Goal: Use online tool/utility

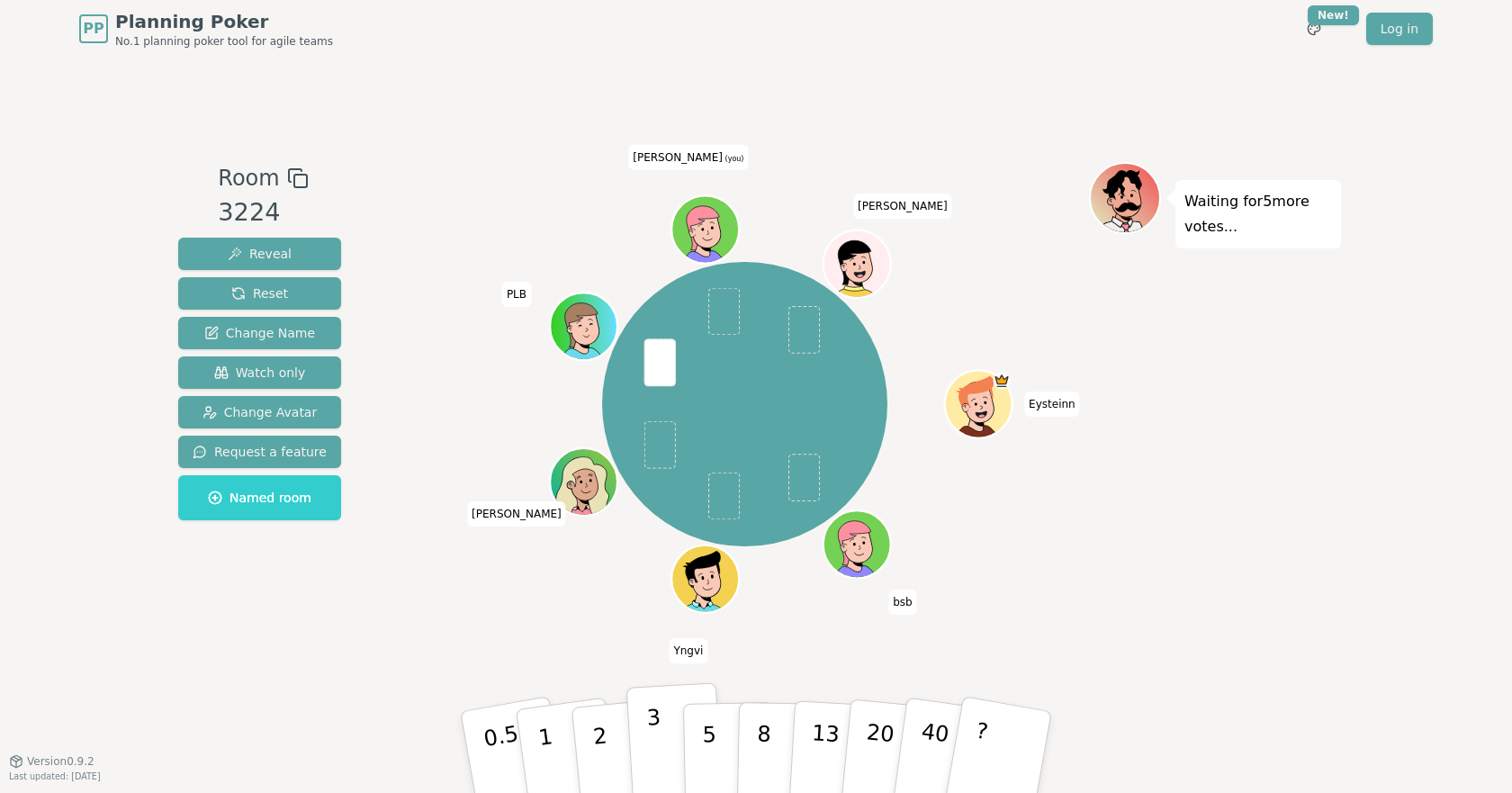
click at [662, 732] on button "3" at bounding box center [675, 752] width 98 height 141
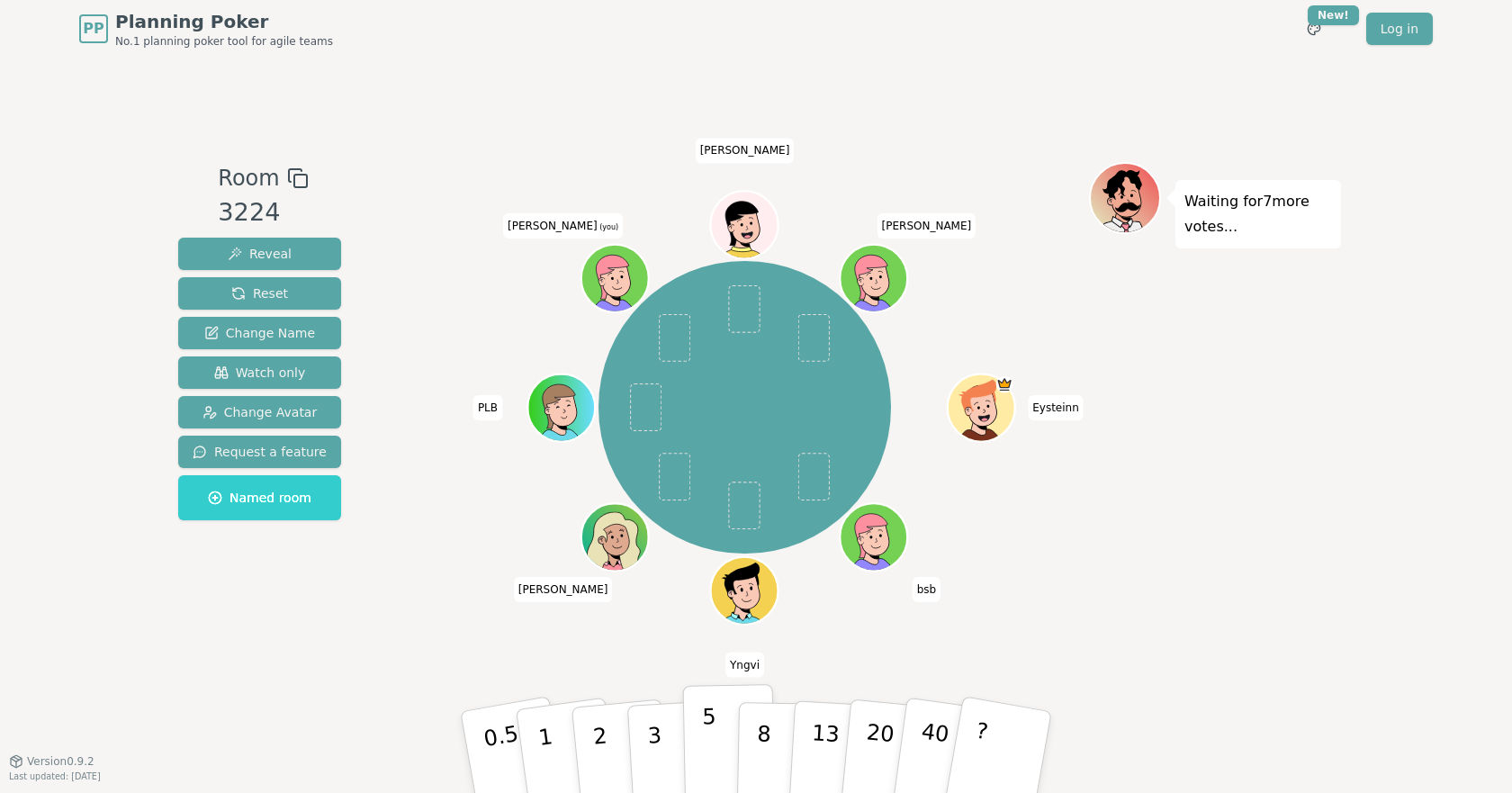
click at [703, 750] on p "5" at bounding box center [709, 752] width 15 height 97
click at [641, 748] on button "3" at bounding box center [675, 752] width 98 height 141
click at [720, 727] on button "5" at bounding box center [728, 752] width 92 height 137
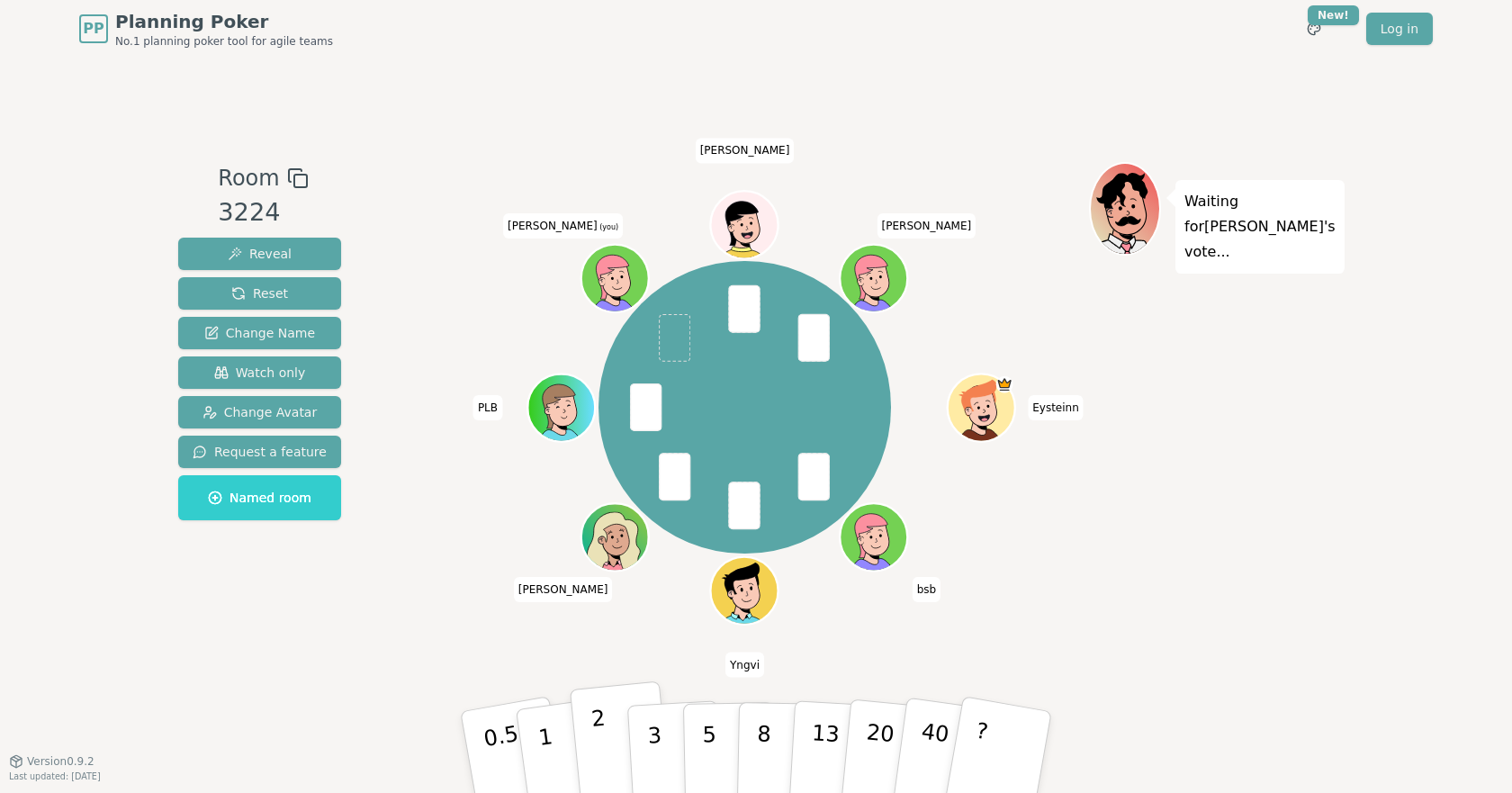
click at [623, 747] on button "2" at bounding box center [621, 752] width 103 height 143
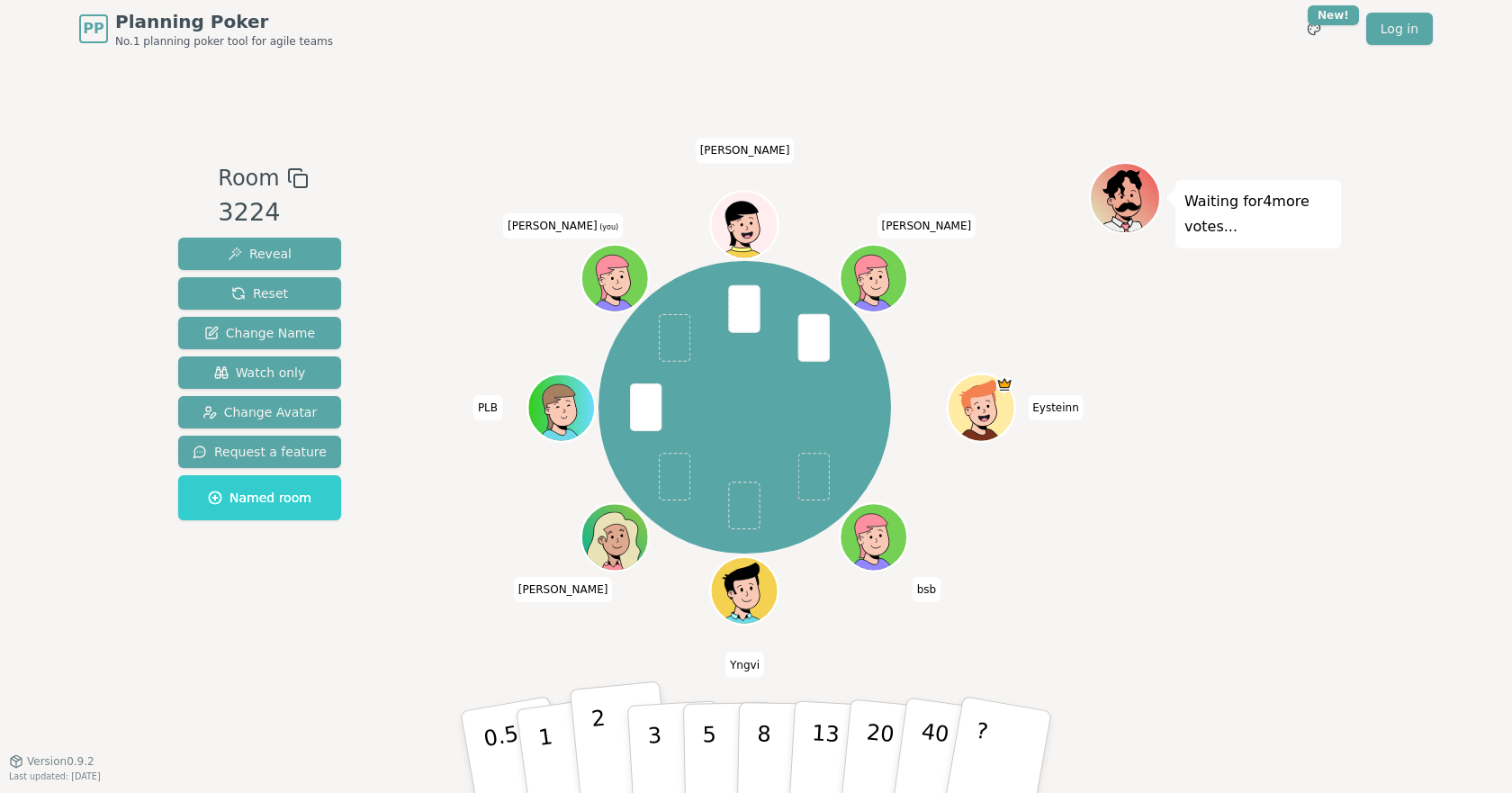
click at [628, 742] on button "2" at bounding box center [621, 752] width 103 height 143
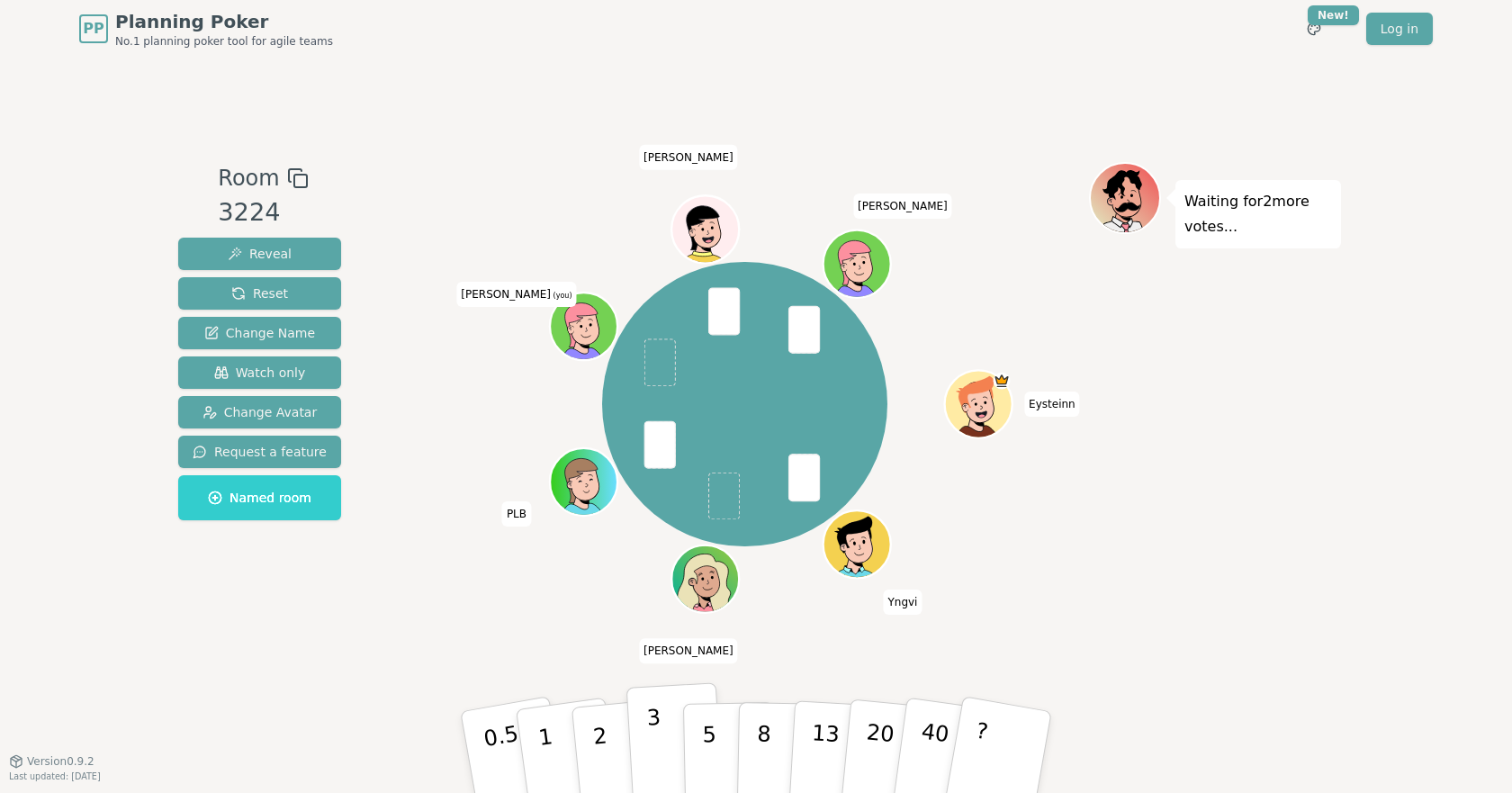
click at [634, 744] on button "3" at bounding box center [675, 752] width 98 height 141
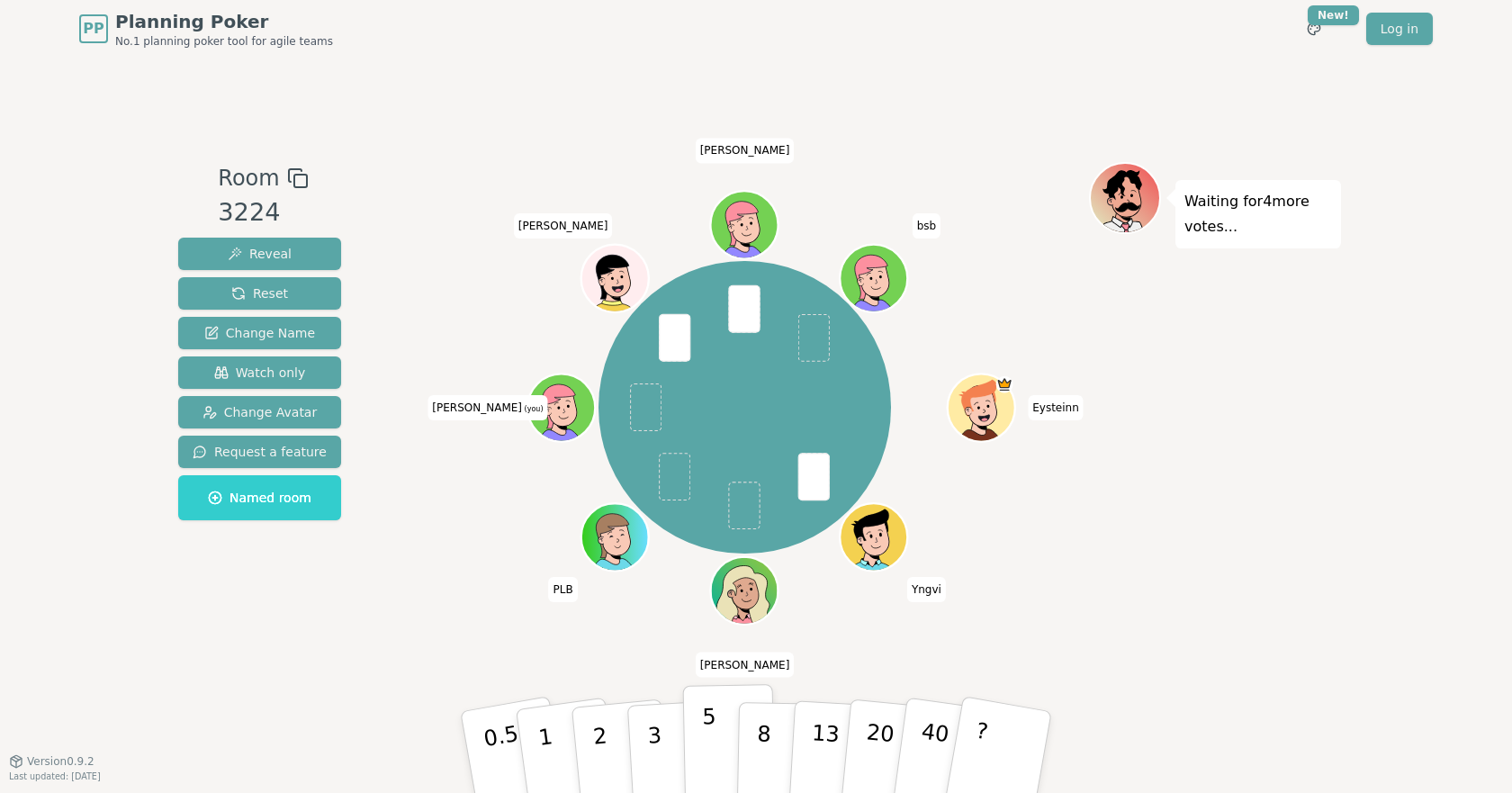
click at [708, 752] on p "5" at bounding box center [709, 752] width 15 height 97
click at [632, 752] on button "3" at bounding box center [675, 752] width 98 height 141
